Goal: Information Seeking & Learning: Learn about a topic

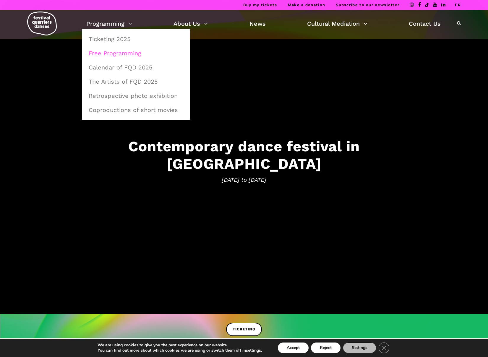
click at [115, 49] on link "Free Programming" at bounding box center [136, 53] width 102 height 14
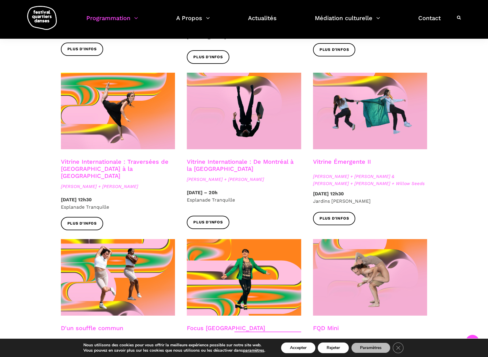
scroll to position [465, 0]
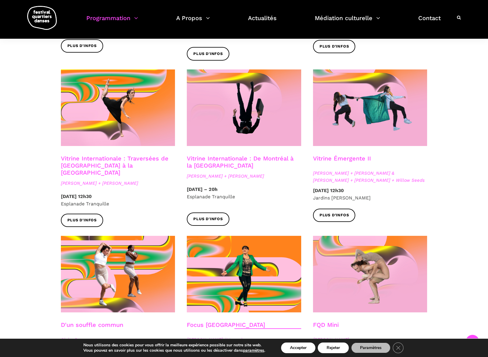
click at [95, 157] on link "Vitrine Internationale : Traversées de Vancouver à la Suède" at bounding box center [115, 165] width 108 height 21
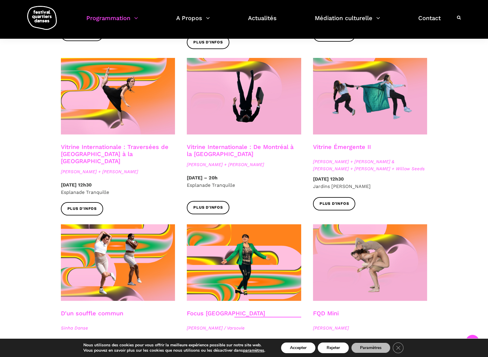
scroll to position [478, 0]
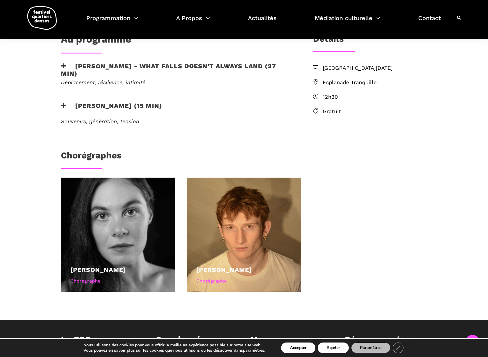
scroll to position [155, 0]
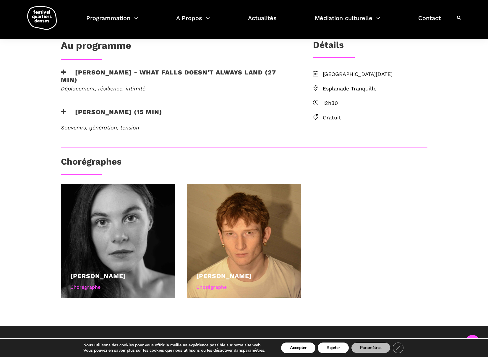
click at [107, 69] on h3 "Linus Jansner - What Falls Doesn't Always Land (27 min)" at bounding box center [177, 76] width 233 height 15
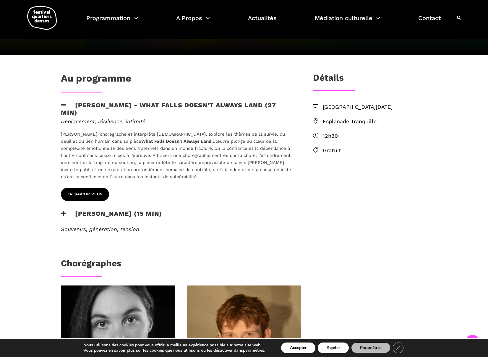
scroll to position [121, 0]
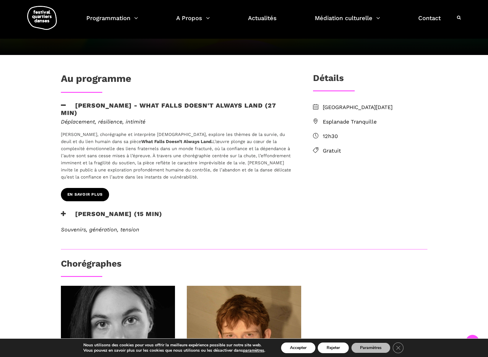
click at [91, 198] on link "EN SAVOIR PLUS" at bounding box center [85, 194] width 48 height 13
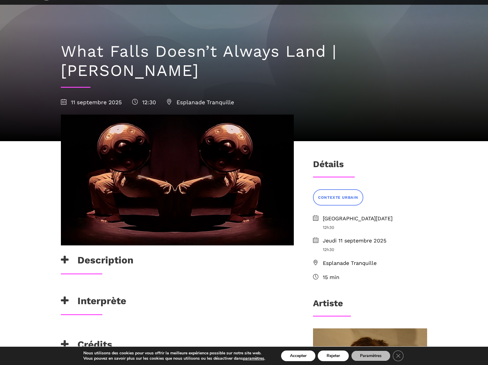
click at [106, 259] on h3 "Description" at bounding box center [97, 261] width 72 height 15
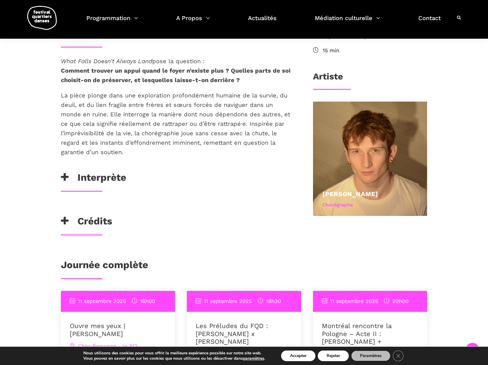
scroll to position [248, 0]
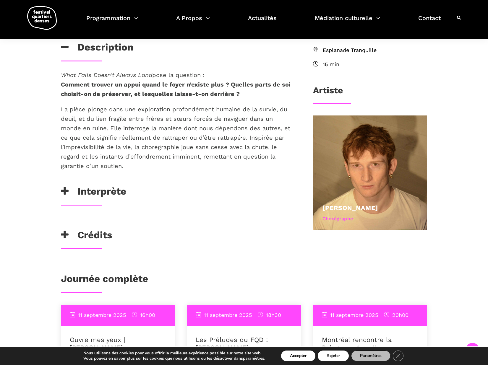
click at [130, 192] on div "Interprète" at bounding box center [177, 193] width 233 height 15
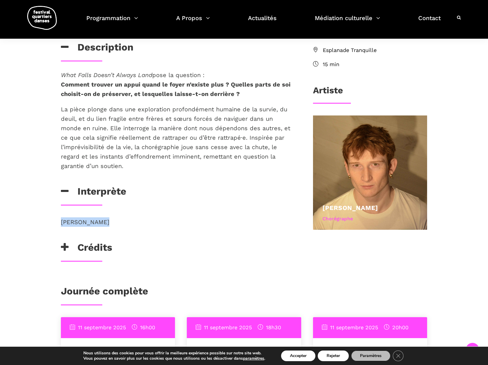
drag, startPoint x: 108, startPoint y: 222, endPoint x: 62, endPoint y: 221, distance: 45.8
click at [62, 221] on p "[PERSON_NAME]" at bounding box center [177, 222] width 233 height 9
copy p "[PERSON_NAME]"
